Goal: Use online tool/utility

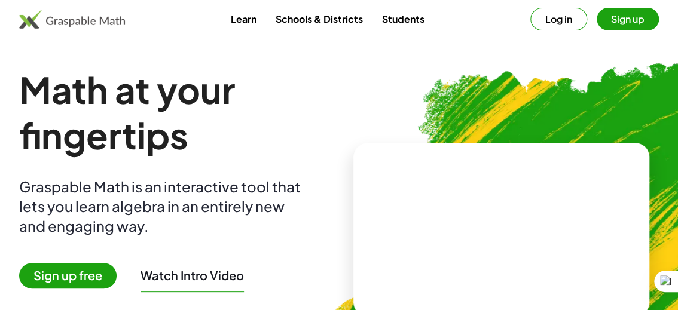
click at [610, 17] on button "Sign up" at bounding box center [628, 19] width 62 height 23
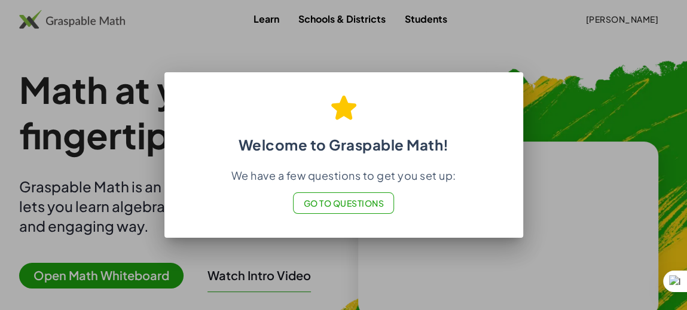
click at [333, 206] on span "Go to Questions" at bounding box center [343, 203] width 81 height 11
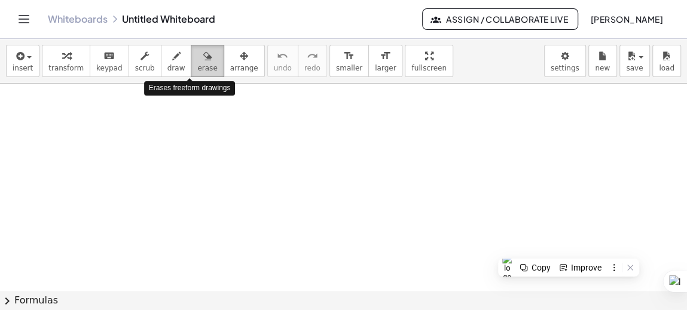
click at [197, 67] on span "erase" at bounding box center [207, 68] width 20 height 8
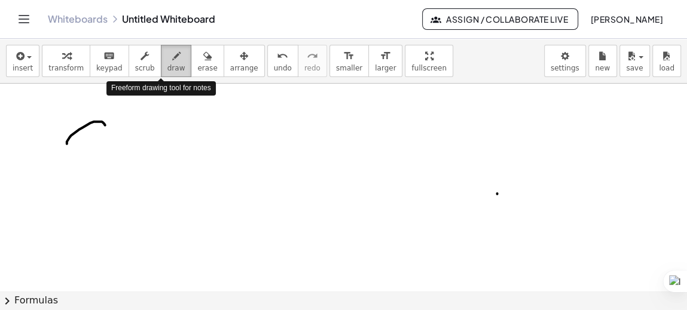
click at [172, 58] on icon "button" at bounding box center [176, 56] width 8 height 14
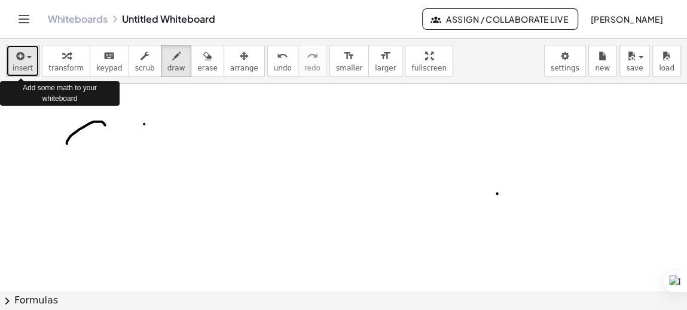
click at [28, 69] on span "insert" at bounding box center [23, 68] width 20 height 8
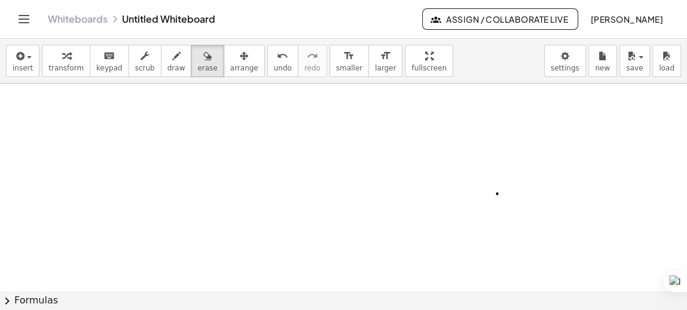
click at [178, 14] on div "Whiteboards Untitled Whiteboard" at bounding box center [235, 19] width 374 height 12
click at [125, 19] on div "Whiteboards Untitled Whiteboard" at bounding box center [235, 19] width 374 height 12
click at [129, 24] on div "Whiteboards Untitled Whiteboard" at bounding box center [235, 19] width 374 height 12
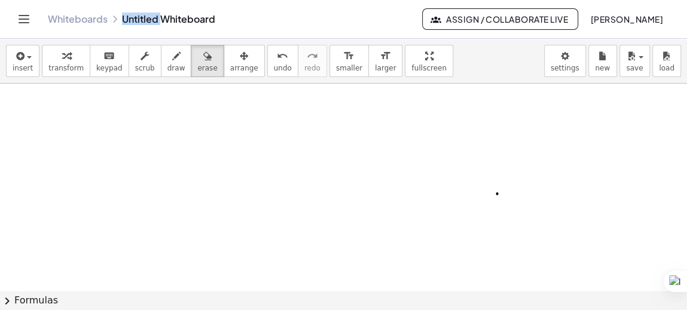
click at [129, 24] on div "Whiteboards Untitled Whiteboard" at bounding box center [235, 19] width 374 height 12
click at [170, 17] on div "Whiteboards Untitled Whiteboard" at bounding box center [235, 19] width 374 height 12
click at [152, 17] on div "Whiteboards Untitled Whiteboard" at bounding box center [235, 19] width 374 height 12
drag, startPoint x: 387, startPoint y: 67, endPoint x: 387, endPoint y: 119, distance: 52.0
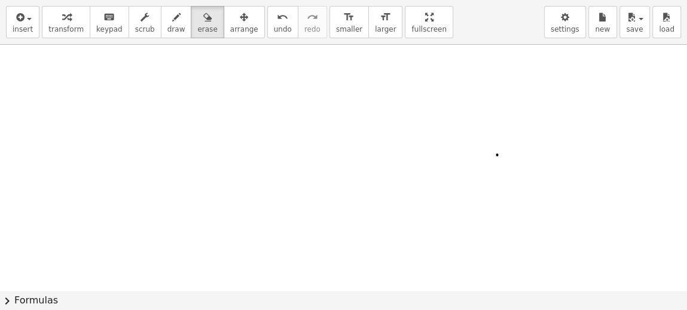
click at [387, 119] on div "insert select one: Math Expression Function Text Youtube Video Graphing Geometr…" at bounding box center [343, 155] width 687 height 310
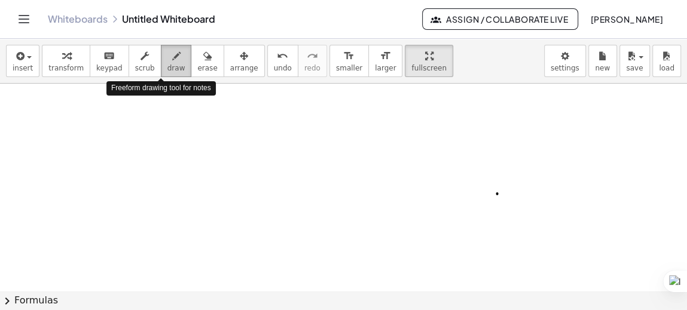
click at [167, 69] on span "draw" at bounding box center [176, 68] width 18 height 8
